Goal: Find specific page/section: Find specific page/section

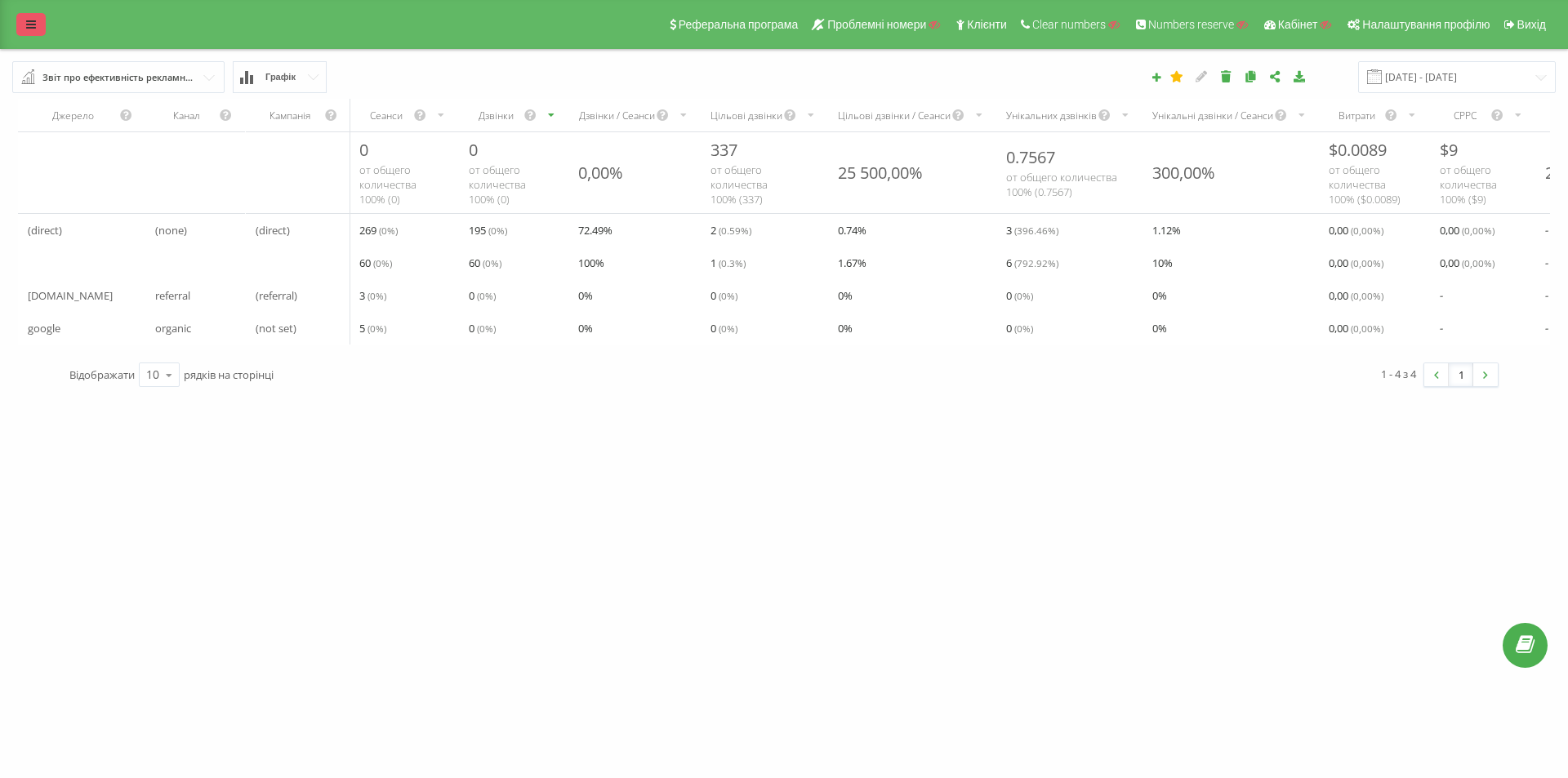
click at [17, 29] on link at bounding box center [31, 24] width 30 height 23
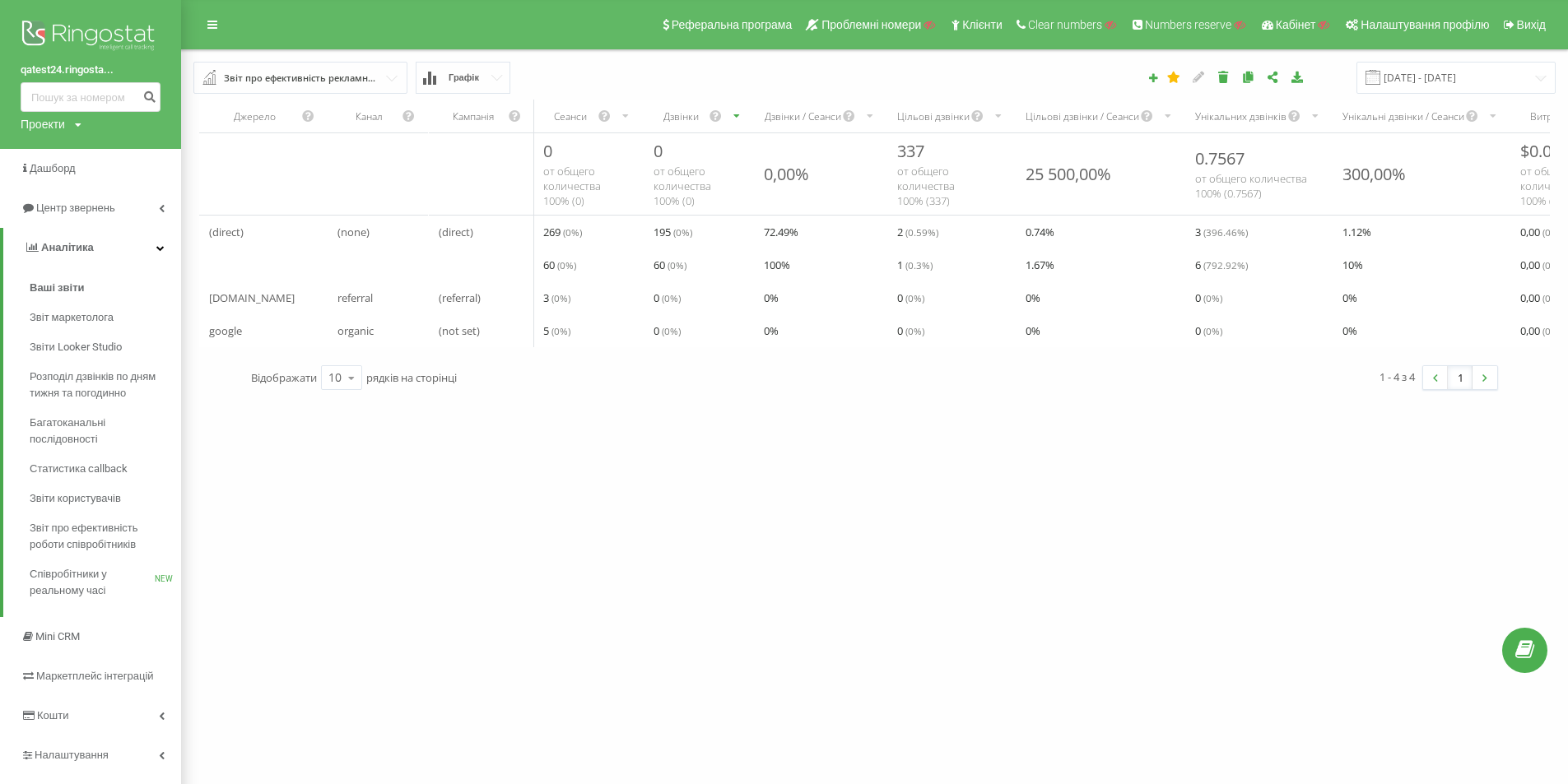
click at [24, 26] on img at bounding box center [90, 37] width 140 height 41
click at [87, 486] on link "Звіти користувачів" at bounding box center [105, 498] width 152 height 30
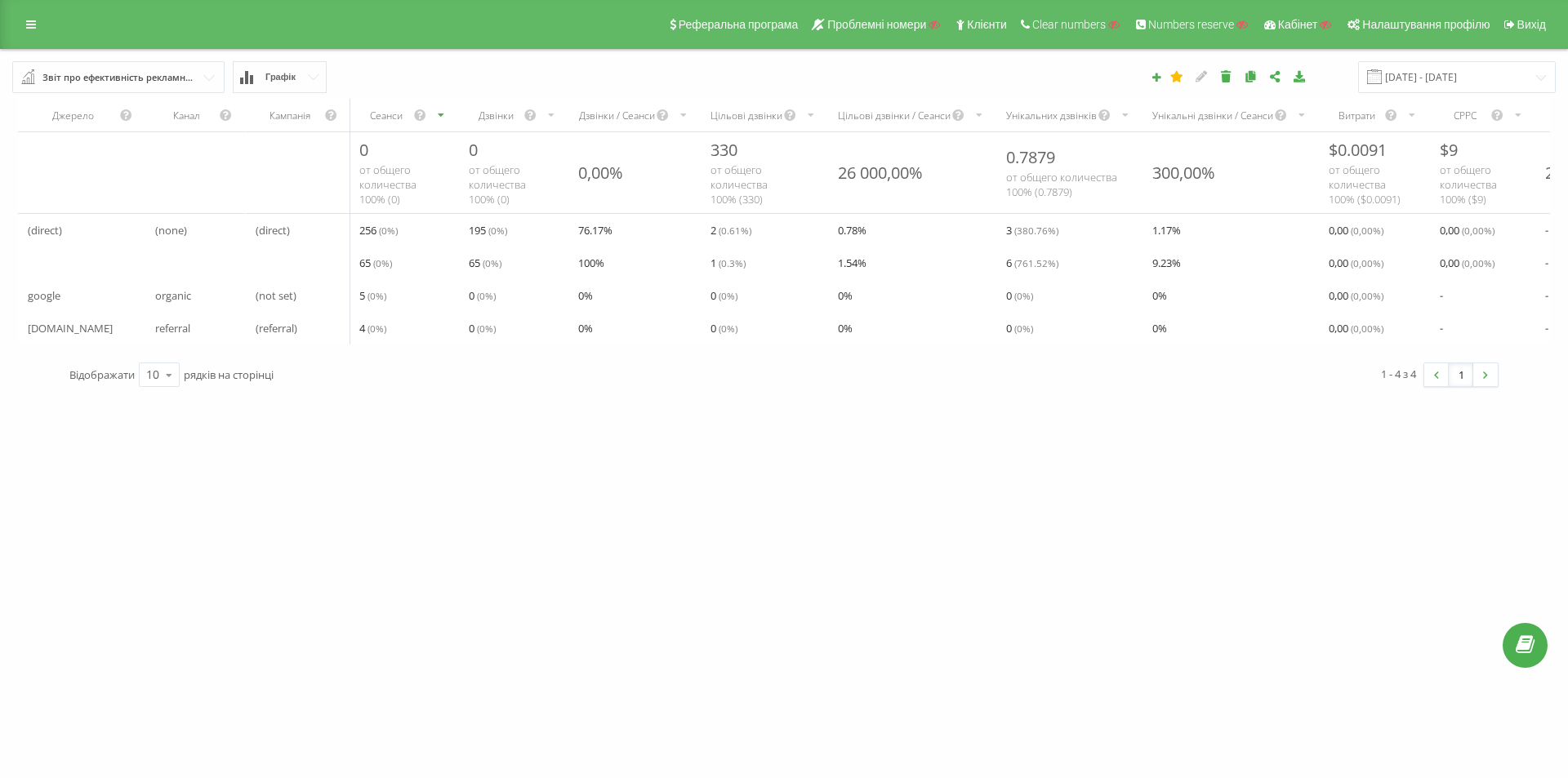
click at [127, 66] on input "text" at bounding box center [119, 77] width 211 height 30
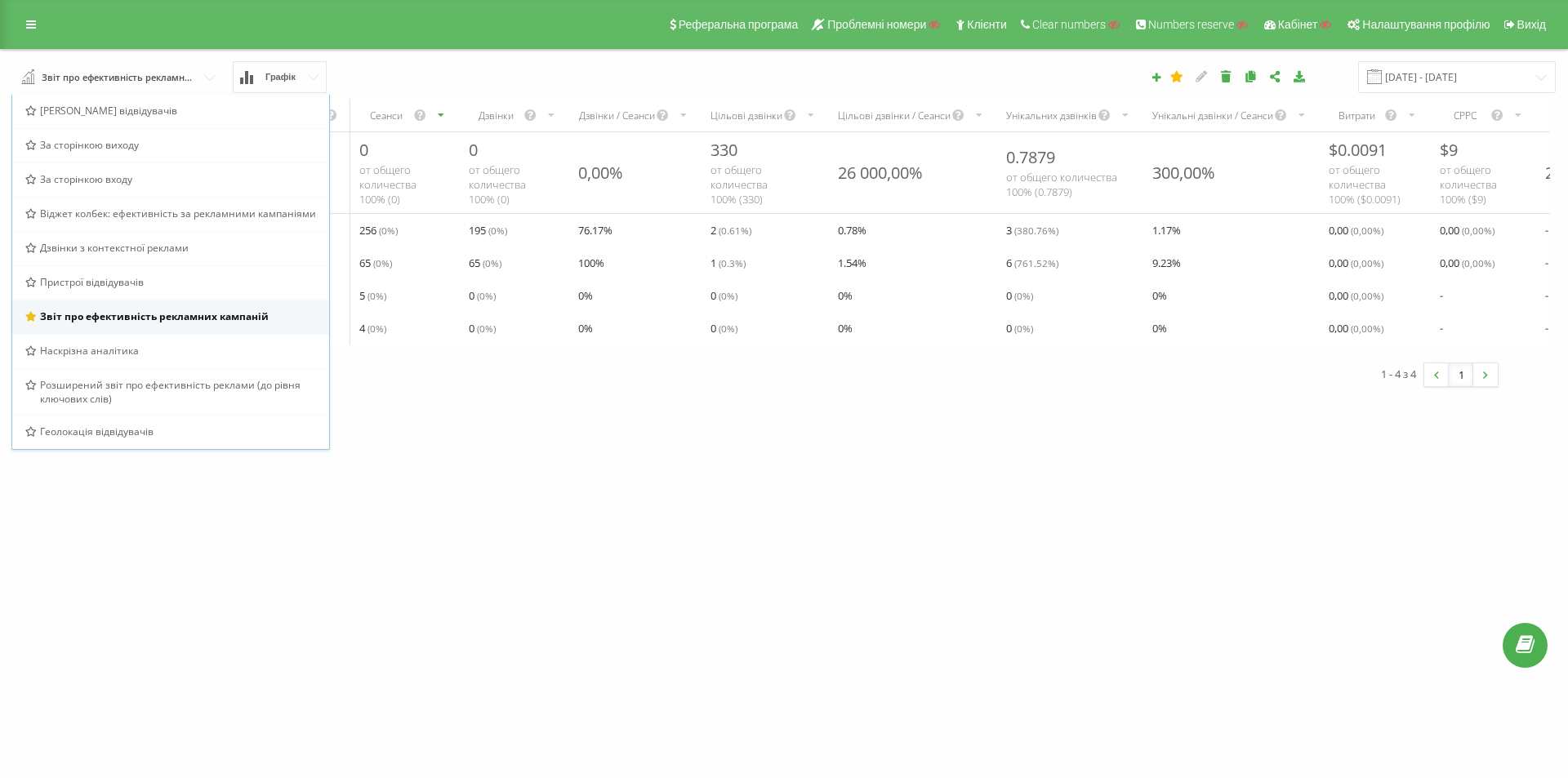
click at [194, 318] on span "Звіт про ефективність рекламних кампаній" at bounding box center [154, 316] width 229 height 14
